Goal: Task Accomplishment & Management: Manage account settings

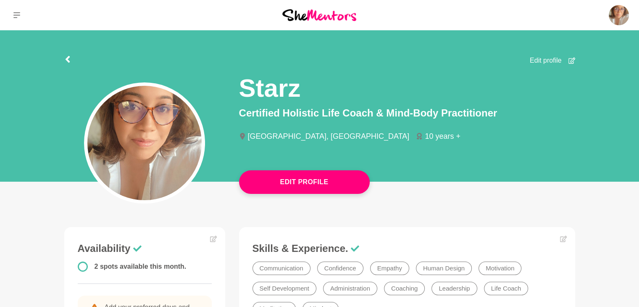
click at [347, 16] on img at bounding box center [319, 14] width 74 height 11
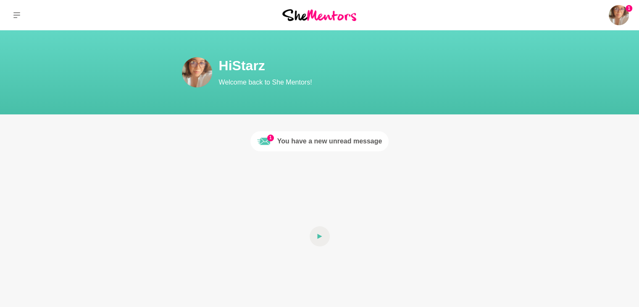
click at [370, 142] on div "You have a new unread message" at bounding box center [329, 141] width 105 height 10
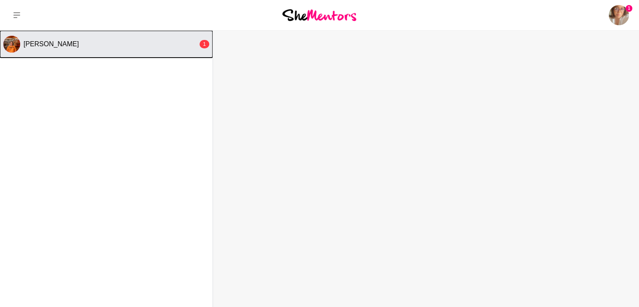
click at [58, 47] on div "Katie" at bounding box center [111, 44] width 174 height 8
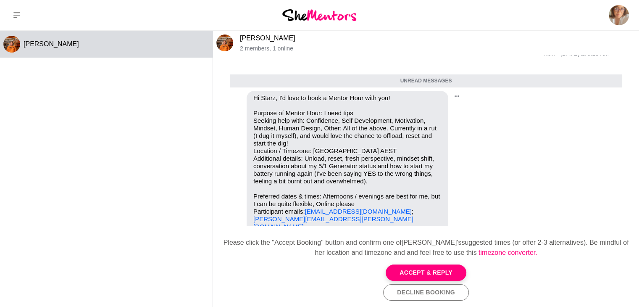
scroll to position [45, 0]
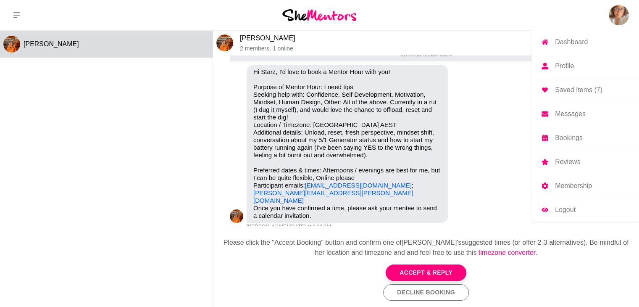
click at [614, 17] on img at bounding box center [618, 15] width 20 height 20
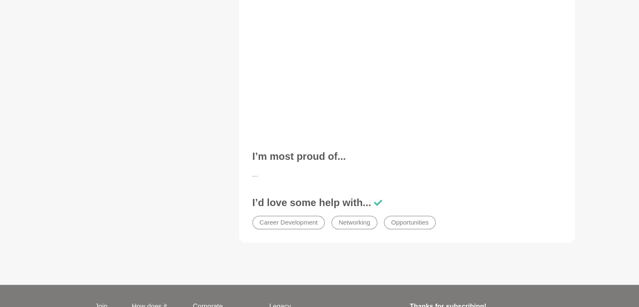
scroll to position [956, 0]
click at [334, 149] on h3 "I’m most proud of..." at bounding box center [406, 155] width 309 height 13
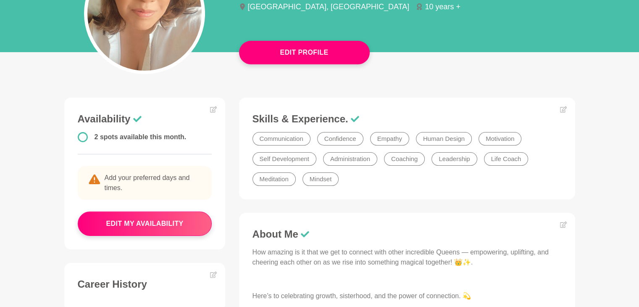
scroll to position [0, 0]
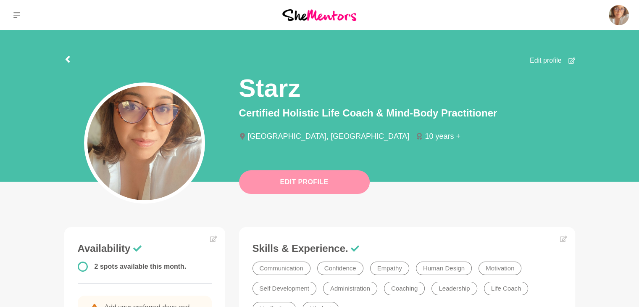
click at [343, 184] on button "Edit Profile" at bounding box center [304, 182] width 131 height 24
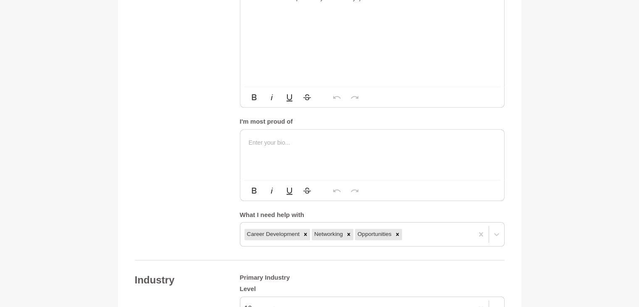
scroll to position [896, 0]
click at [384, 137] on p at bounding box center [372, 141] width 247 height 9
click at [338, 144] on div at bounding box center [372, 153] width 264 height 50
click at [485, 137] on p "I'm most proud of being a woman in this world today, we forget being a woman is…" at bounding box center [372, 141] width 247 height 9
